Goal: Find specific page/section: Find specific page/section

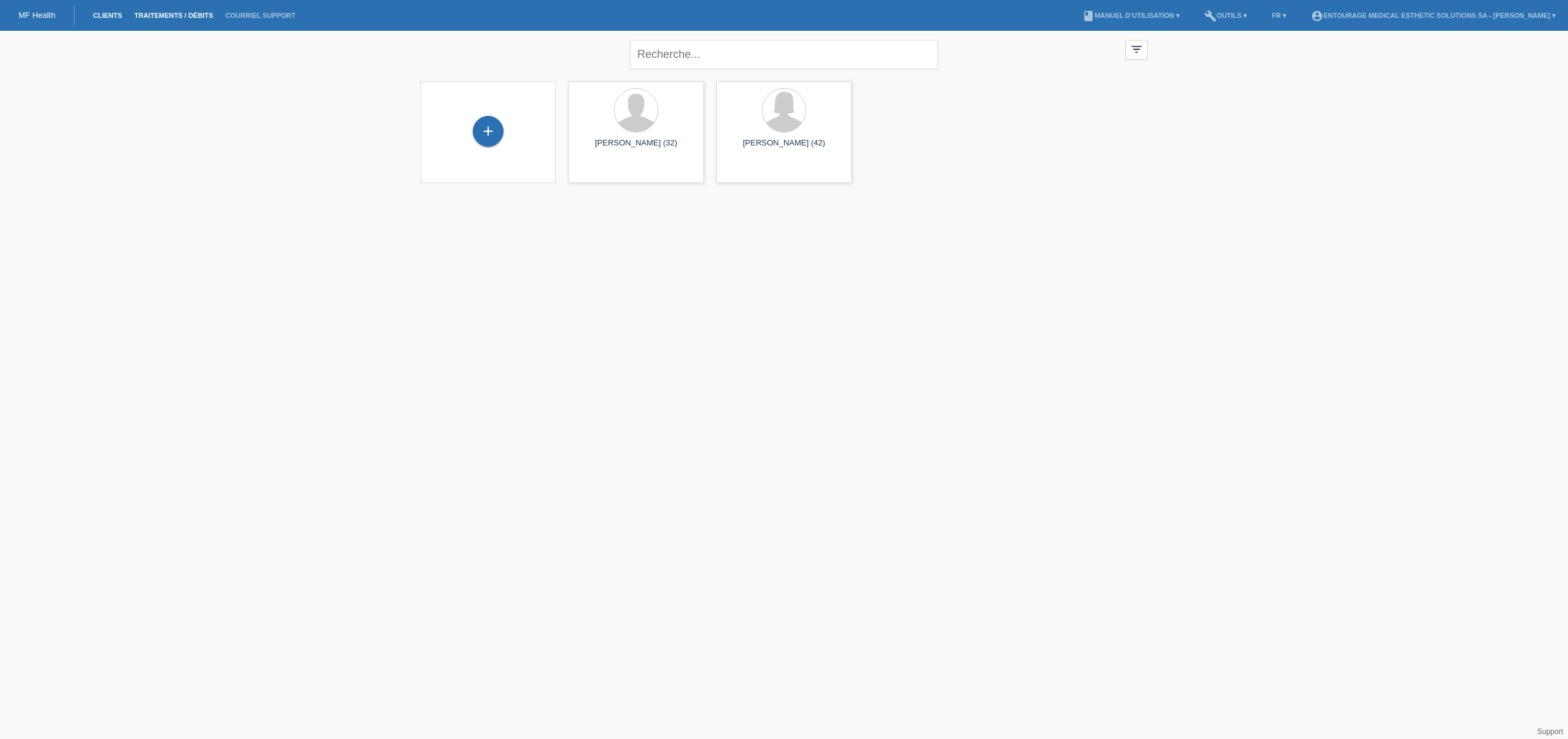
click at [164, 16] on link "Traitements / débits" at bounding box center [174, 15] width 91 height 8
click at [112, 14] on link "Clients" at bounding box center [108, 15] width 42 height 8
click at [1253, 13] on link "build Outils ▾" at bounding box center [1225, 15] width 55 height 8
click at [1425, 19] on link "account_circle ENTOURAGE Medical Esthetic Solutions SA - Oliver Brunet ▾" at bounding box center [1433, 15] width 257 height 8
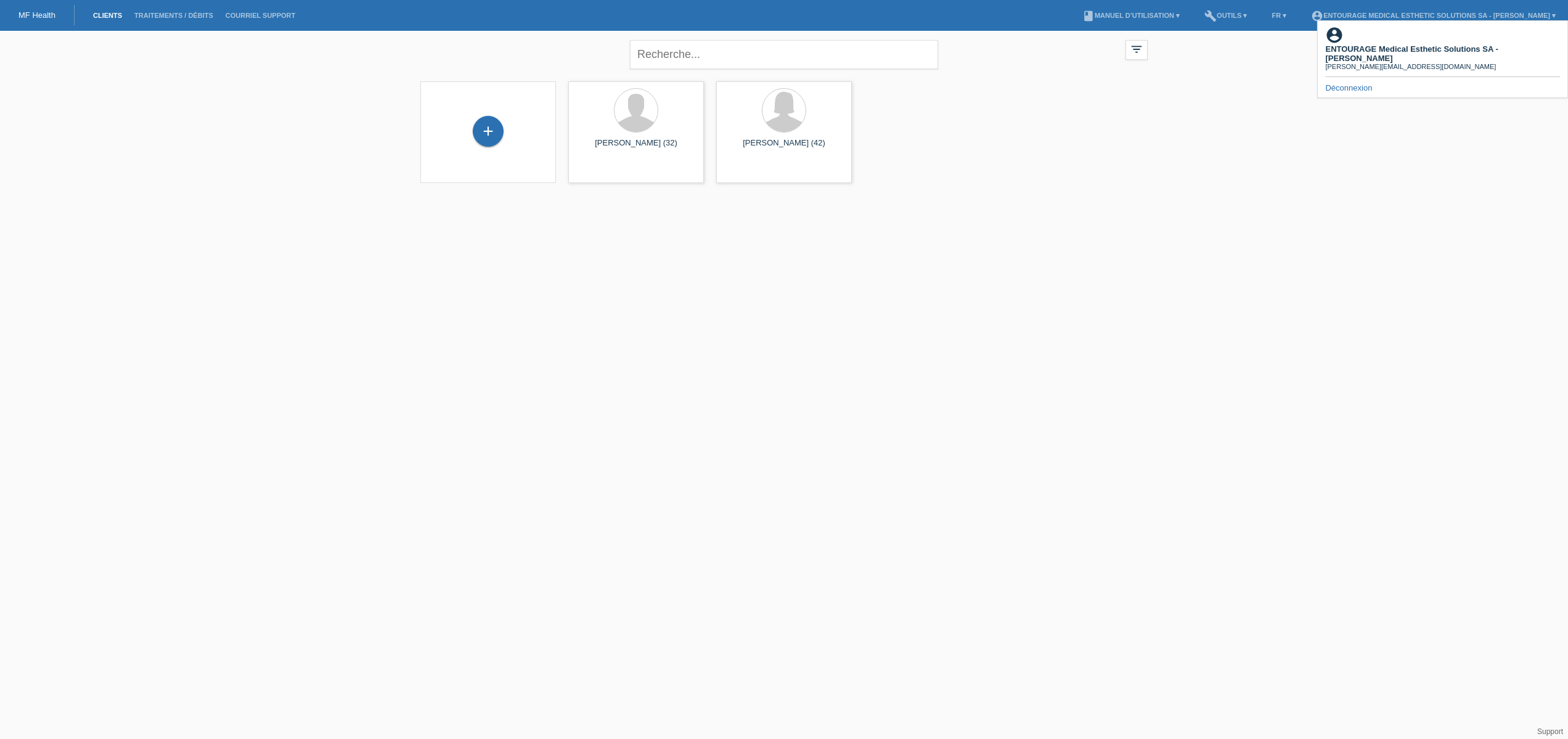
click at [1036, 17] on nav "MF Health Clients Traitements / débits Courriel Support menu account_circle ENT…" at bounding box center [784, 15] width 1568 height 30
click at [28, 18] on link "MF Health" at bounding box center [36, 15] width 37 height 10
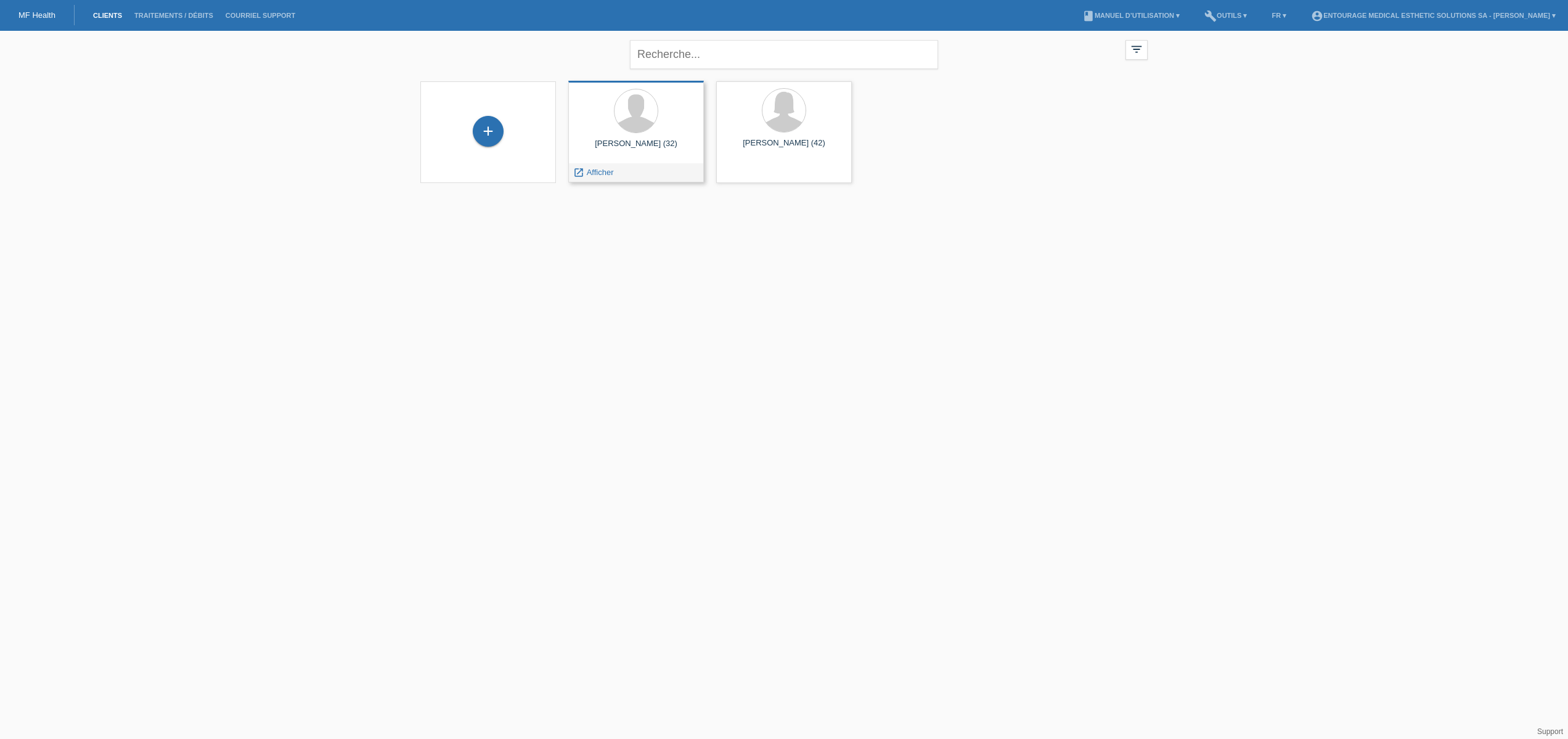
click at [682, 162] on div "Ronan Jean-Luc Gallerne (32) launch Afficher" at bounding box center [636, 131] width 136 height 102
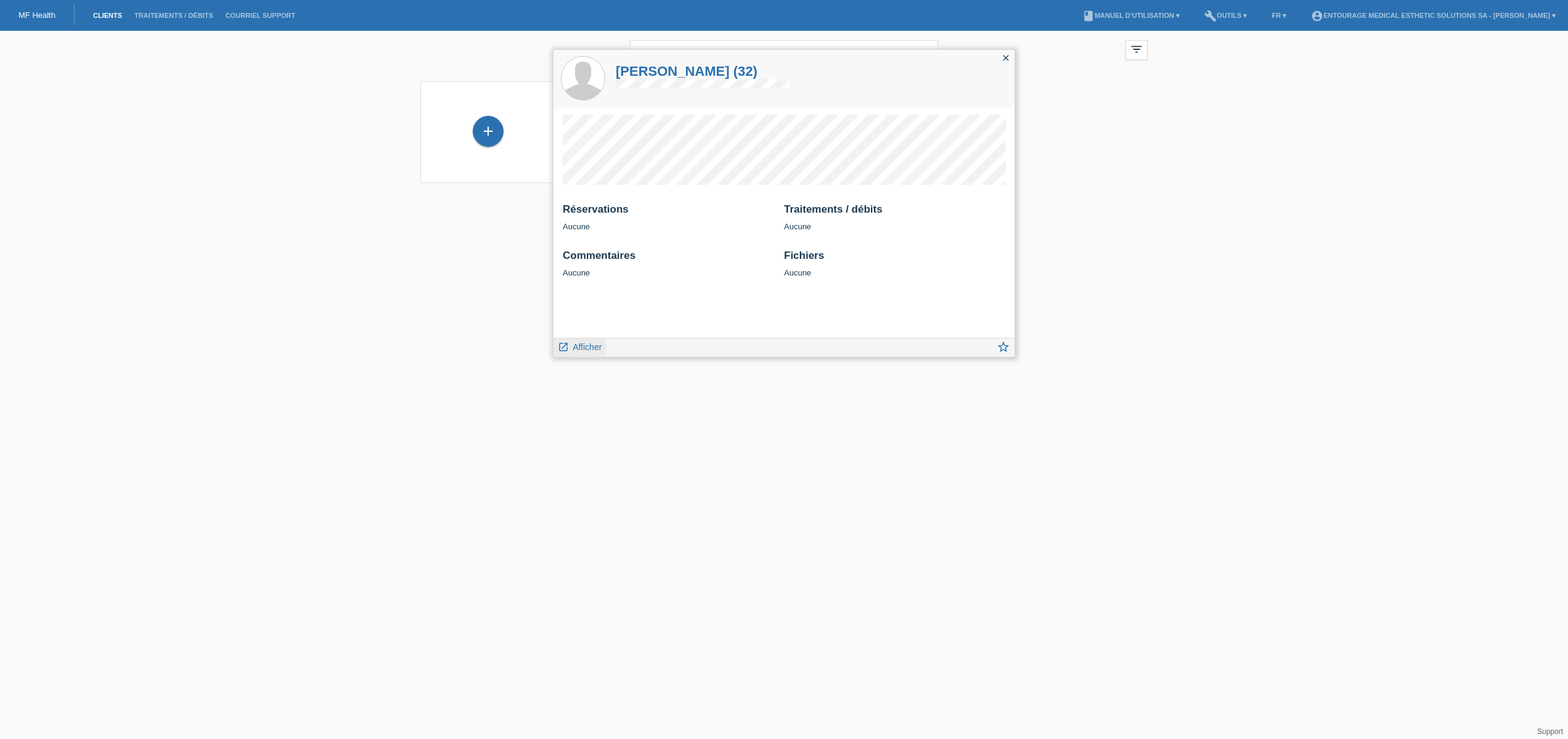
click at [586, 351] on span "Afficher" at bounding box center [586, 346] width 29 height 10
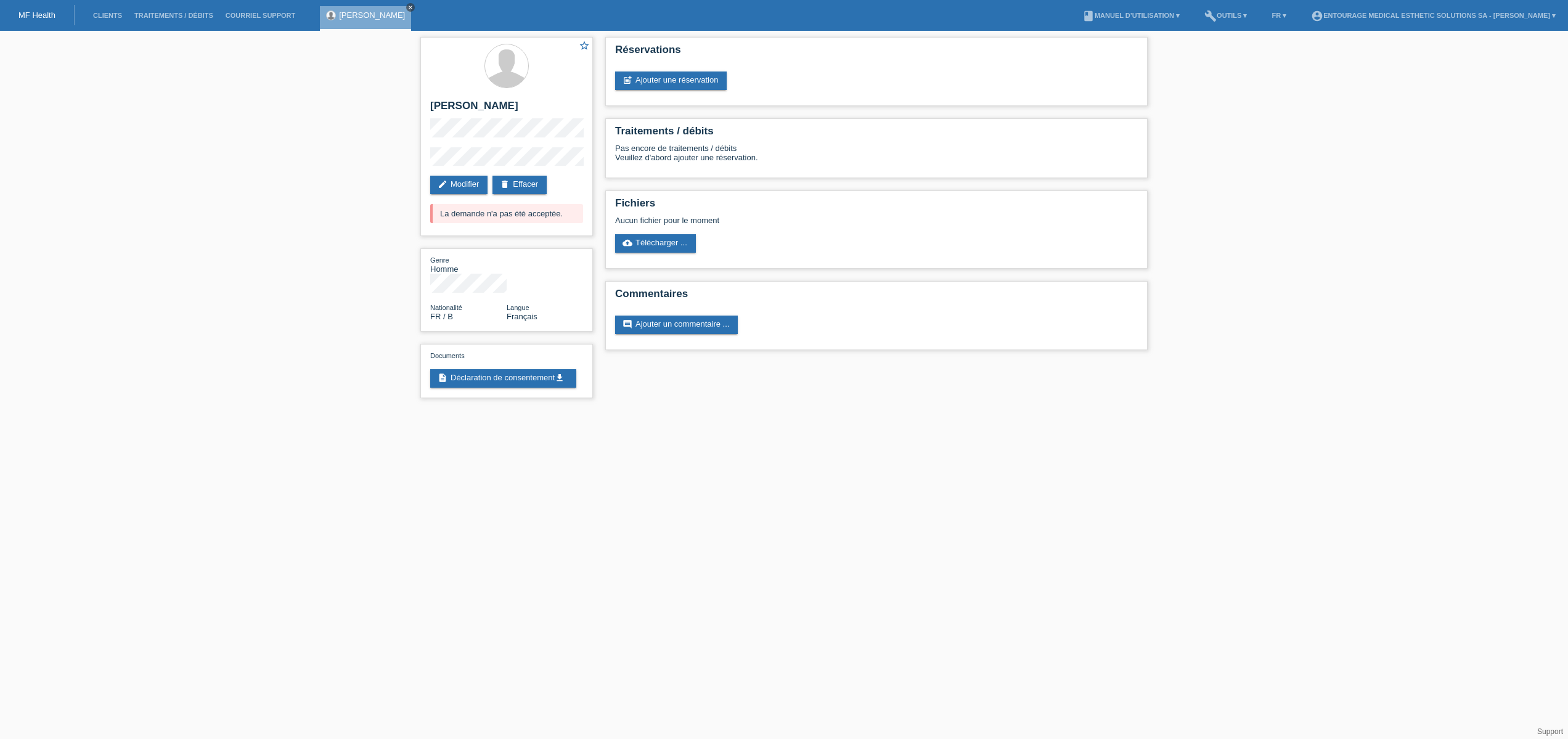
click at [414, 9] on icon "close" at bounding box center [410, 7] width 6 height 6
click at [1253, 11] on li "build Outils ▾" at bounding box center [1225, 16] width 55 height 31
click at [1253, 16] on link "build Outils ▾" at bounding box center [1225, 15] width 55 height 8
click at [1254, 29] on span "Recherche" at bounding box center [1243, 30] width 43 height 15
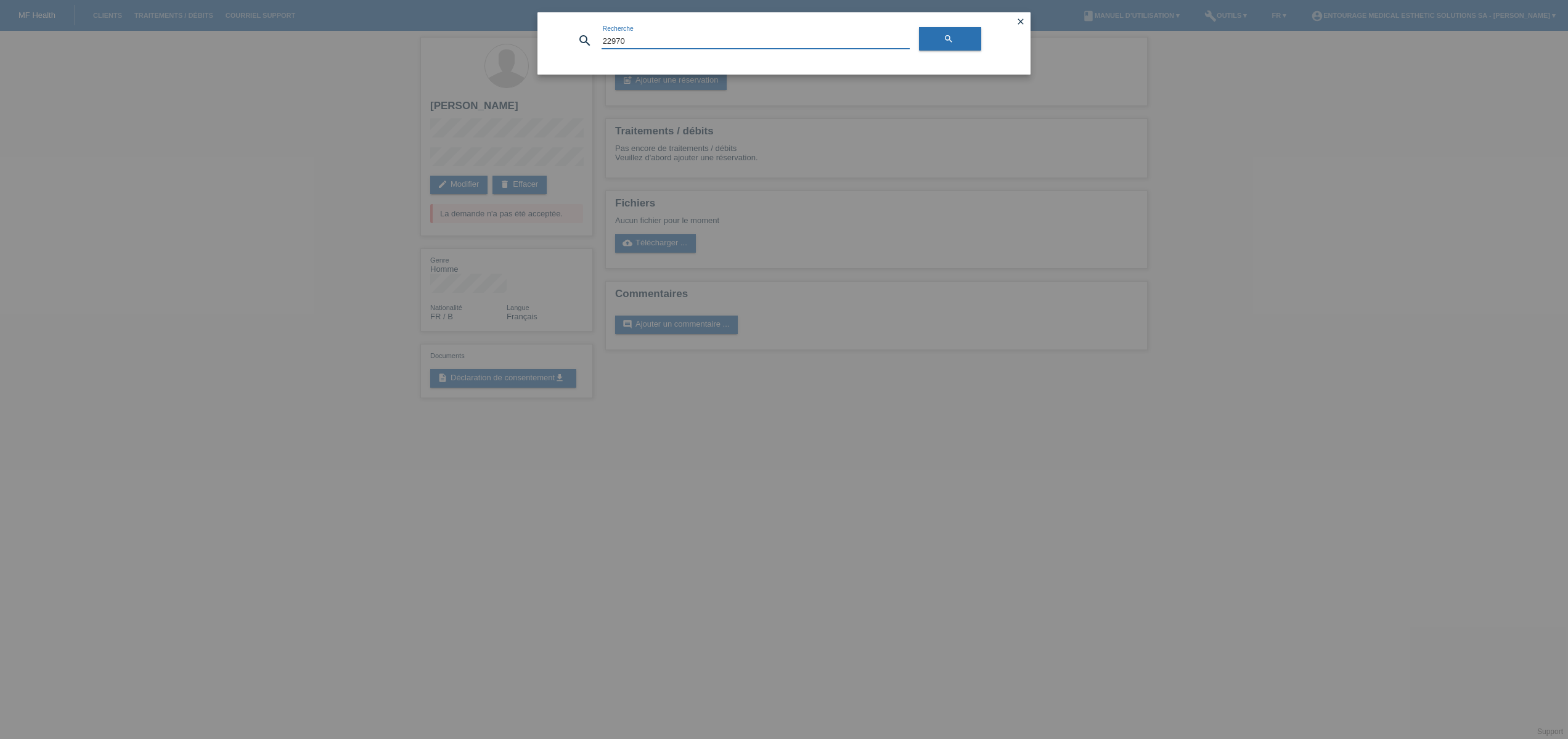
type input "22970"
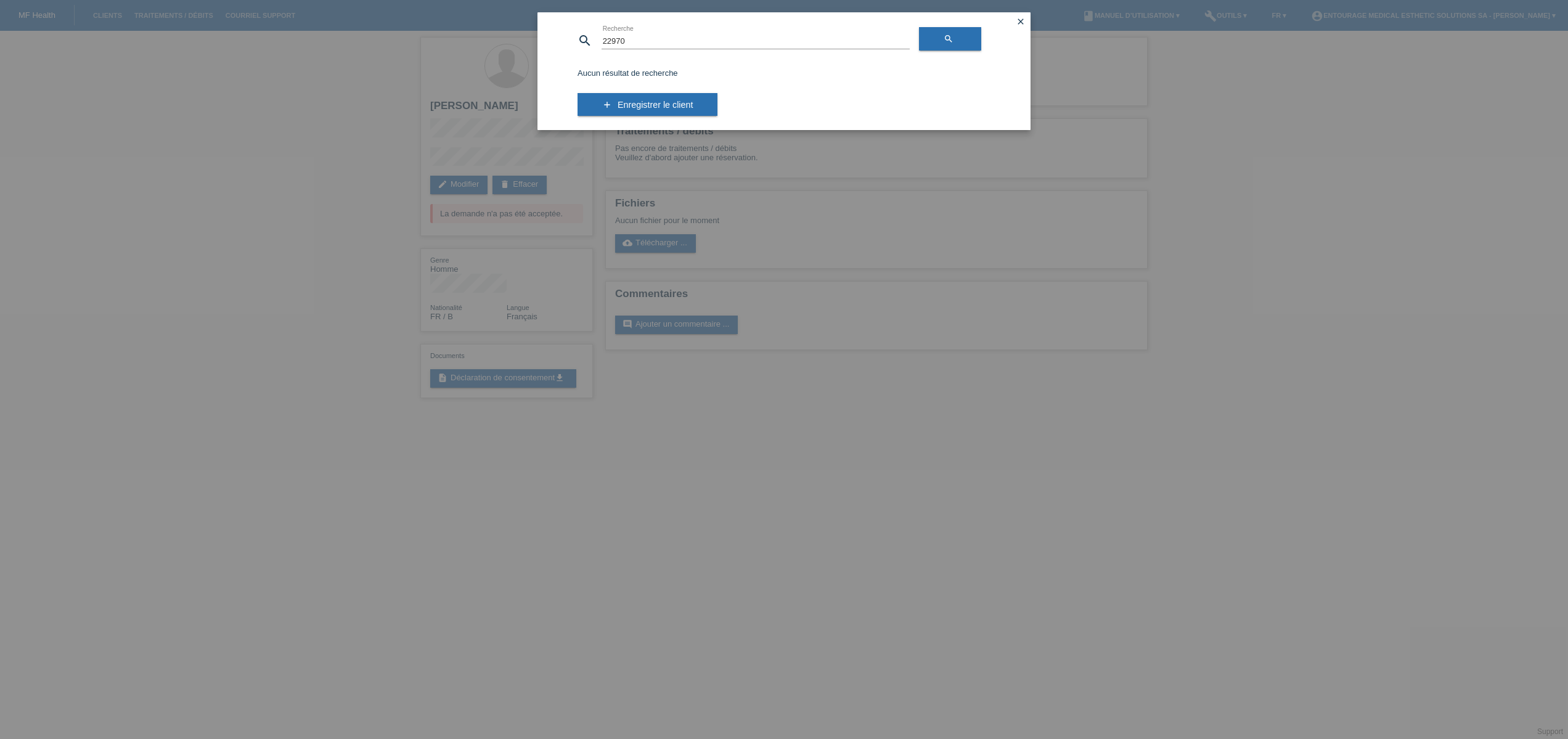
click at [1022, 22] on icon "close" at bounding box center [1020, 21] width 10 height 10
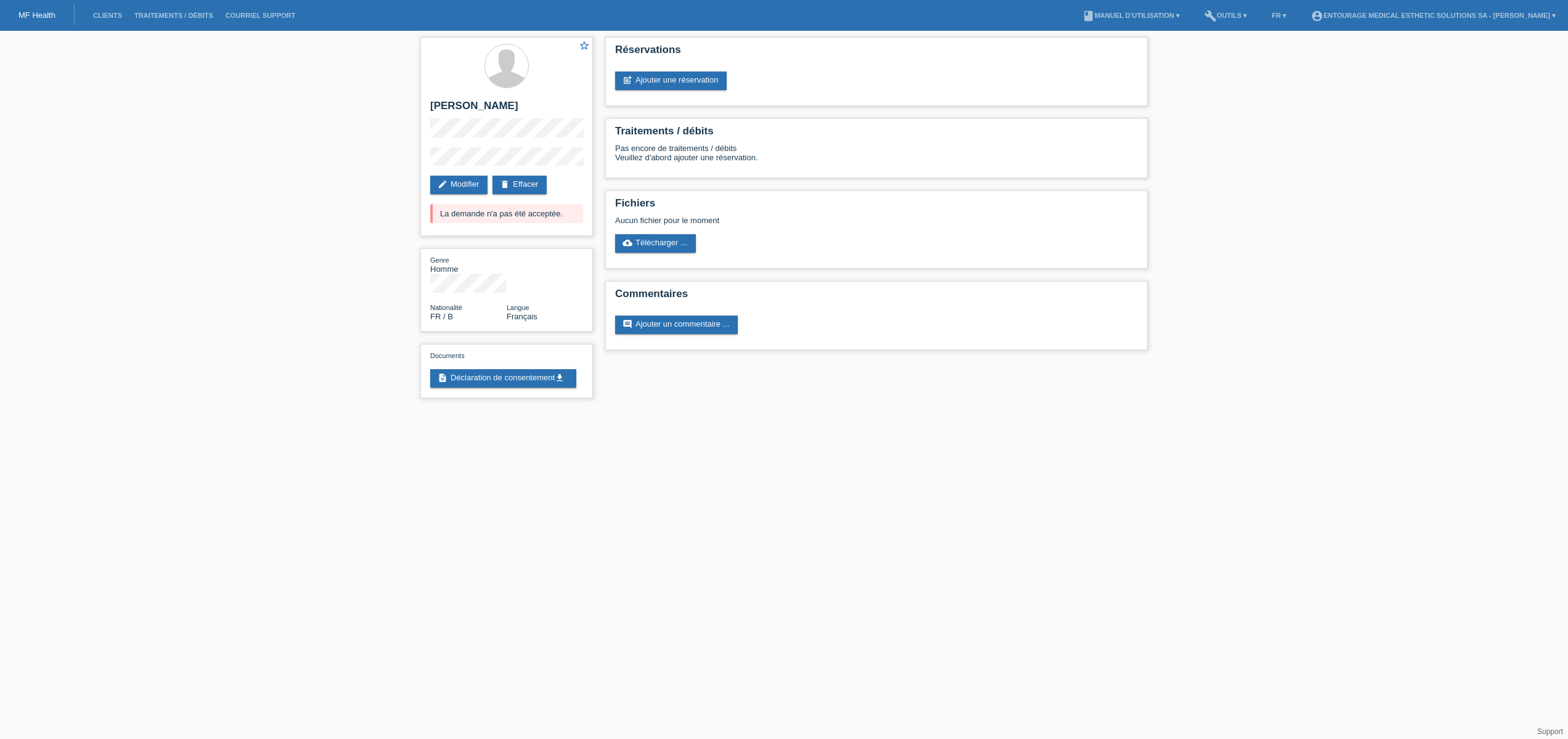
drag, startPoint x: 1260, startPoint y: 18, endPoint x: 1256, endPoint y: 27, distance: 9.8
click at [1253, 18] on link "build Outils ▾" at bounding box center [1225, 15] width 55 height 8
drag, startPoint x: 1257, startPoint y: 33, endPoint x: 1238, endPoint y: 36, distance: 19.2
click at [1257, 33] on span "Recherche" at bounding box center [1243, 30] width 43 height 15
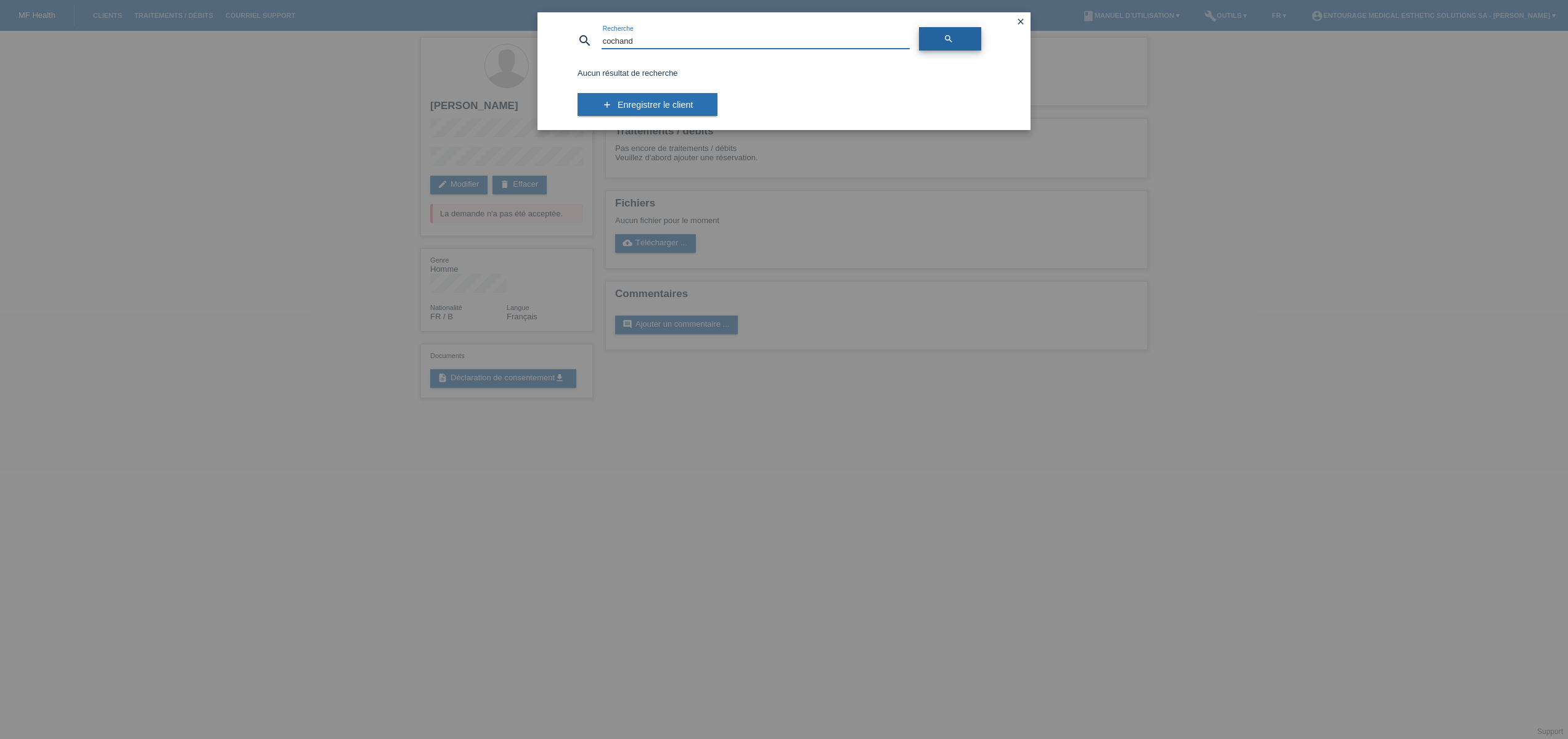
type input "cochand"
click at [956, 46] on link "search" at bounding box center [950, 38] width 63 height 23
click at [1021, 26] on icon "close" at bounding box center [1020, 21] width 10 height 10
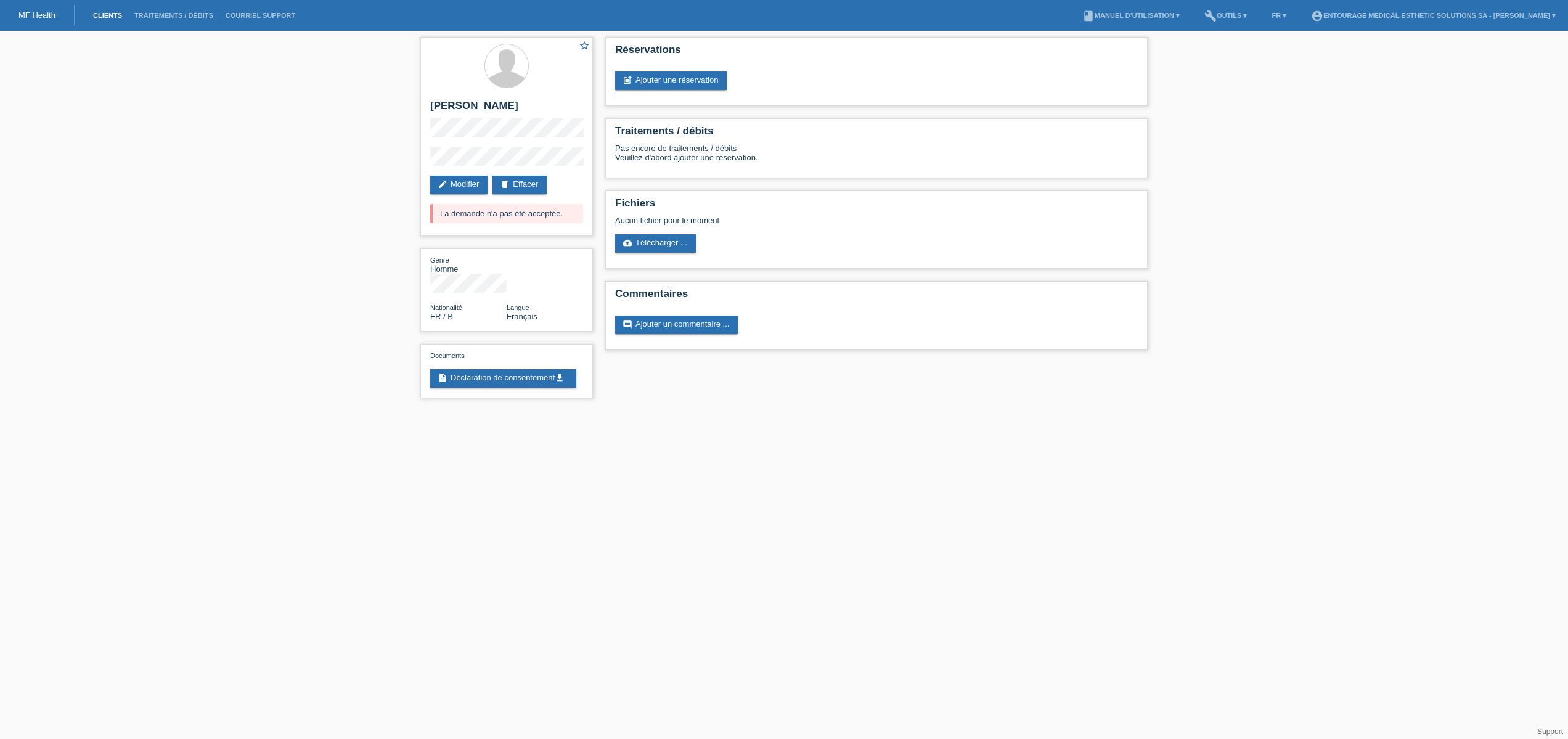
click at [103, 19] on link "Clients" at bounding box center [108, 15] width 42 height 8
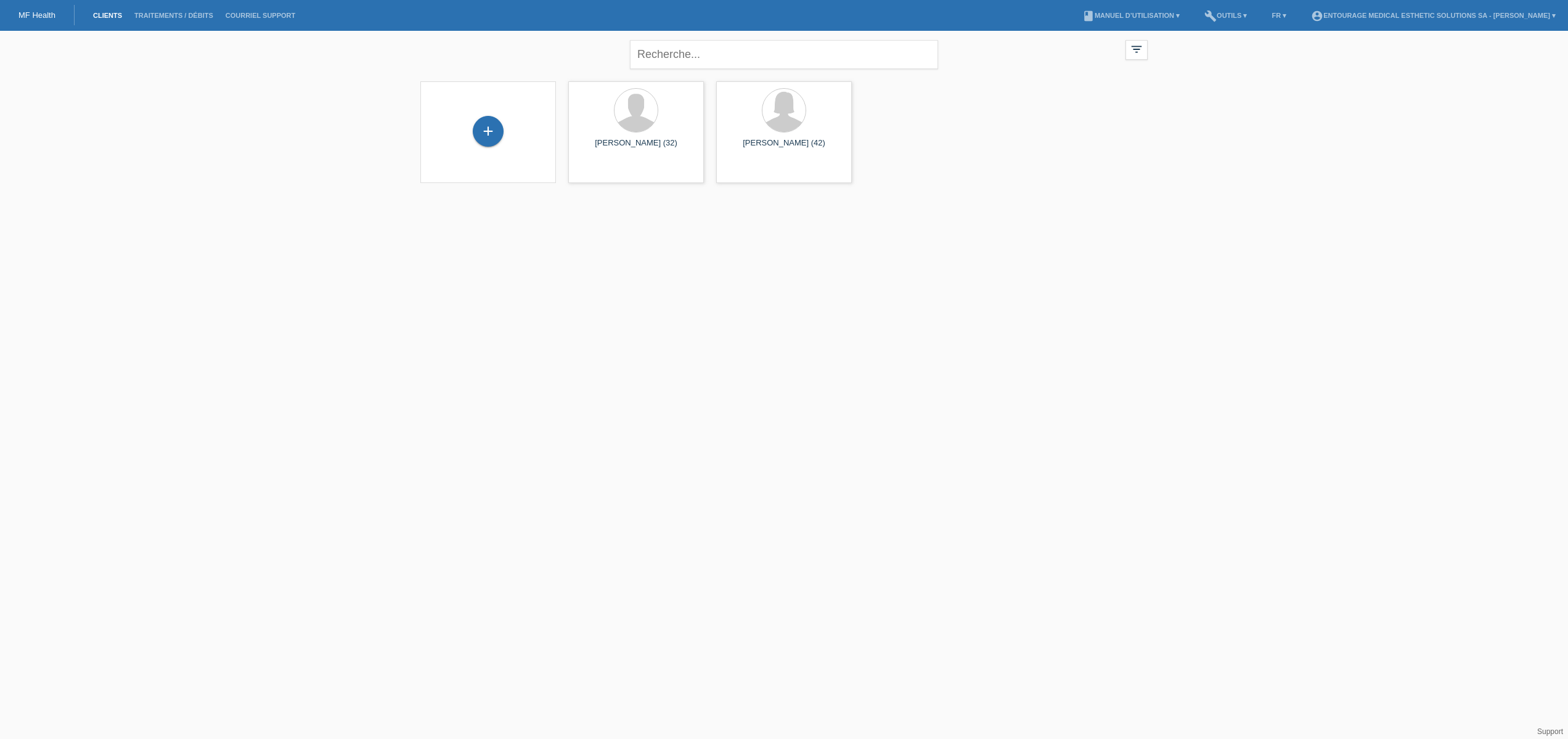
click at [165, 22] on li "Traitements / débits" at bounding box center [174, 16] width 91 height 31
click at [169, 15] on link "Traitements / débits" at bounding box center [174, 15] width 91 height 8
click at [1399, 16] on link "account_circle ENTOURAGE Medical Esthetic Solutions SA - [PERSON_NAME] ▾" at bounding box center [1433, 15] width 257 height 8
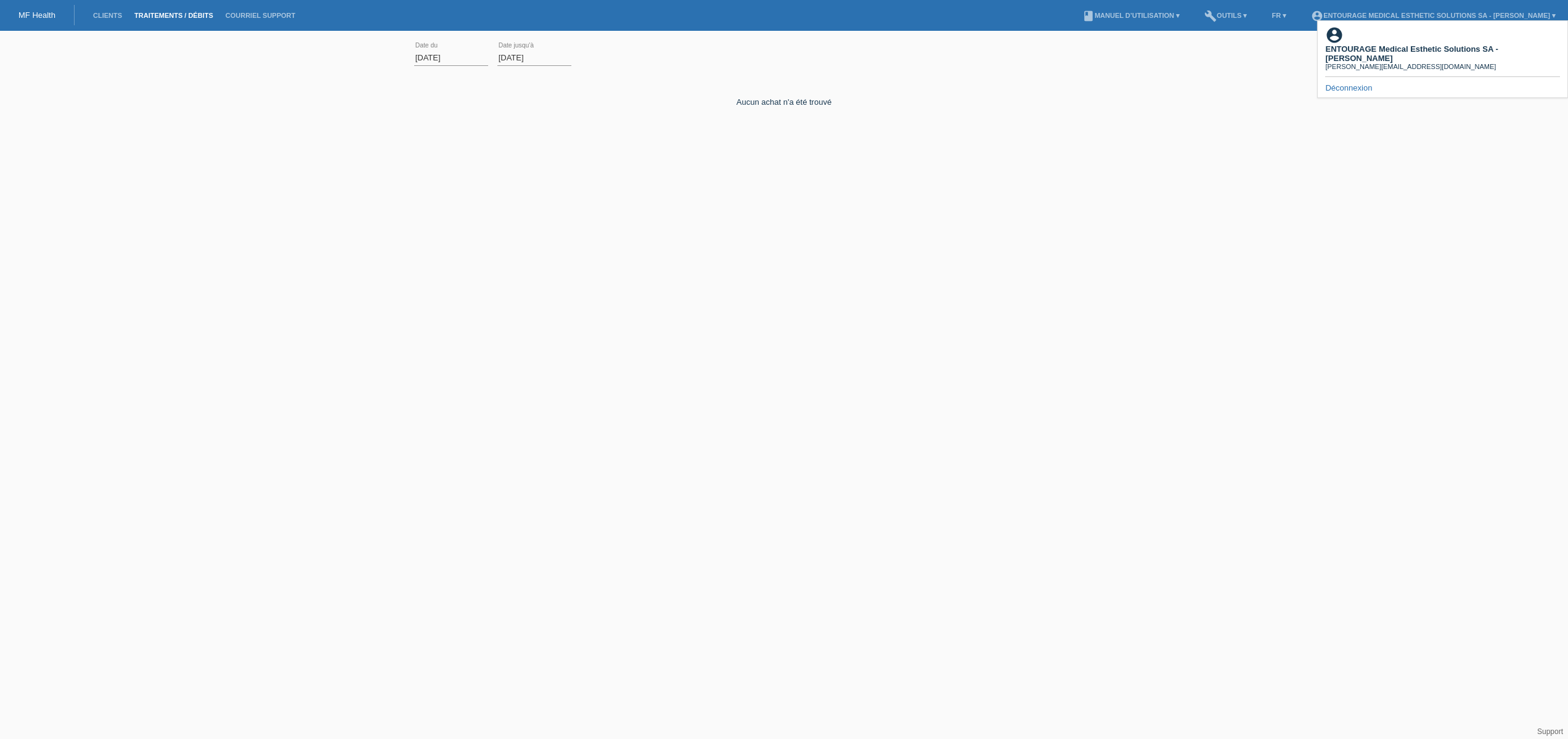
click at [1062, 96] on div "Aucun achat n'a été trouvé" at bounding box center [784, 93] width 739 height 28
